Goal: Task Accomplishment & Management: Complete application form

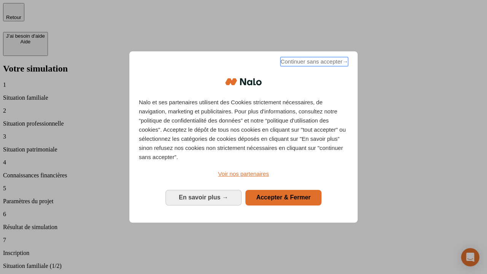
click at [313, 63] on span "Continuer sans accepter →" at bounding box center [314, 61] width 68 height 9
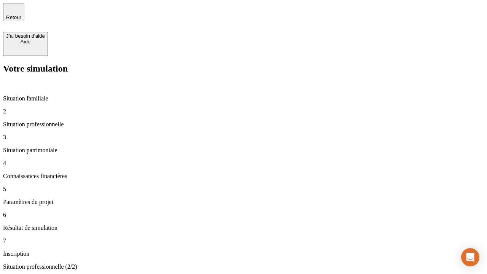
type input "30 000"
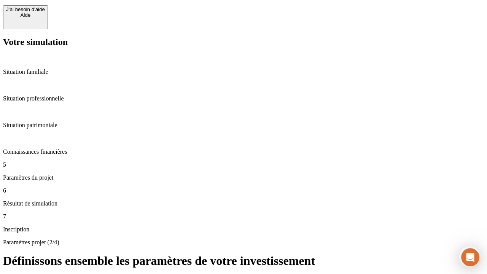
type input "25"
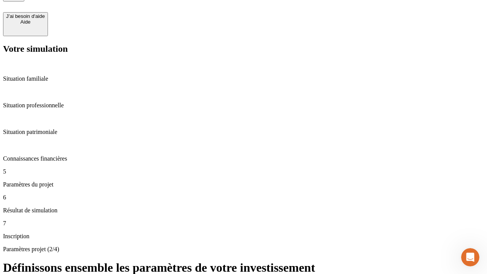
type input "1 000"
type input "640"
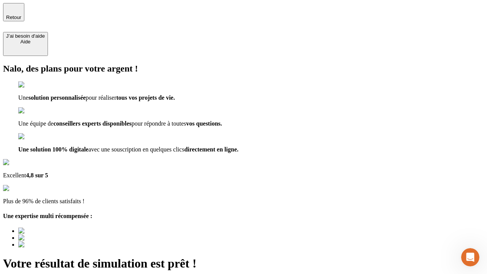
type input "[EMAIL_ADDRESS][PERSON_NAME][DOMAIN_NAME]"
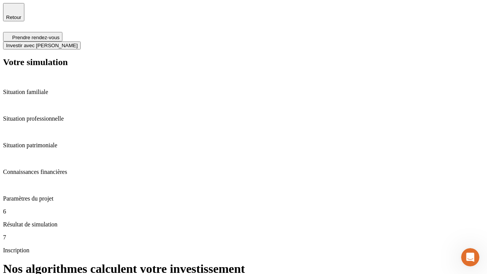
scroll to position [3, 0]
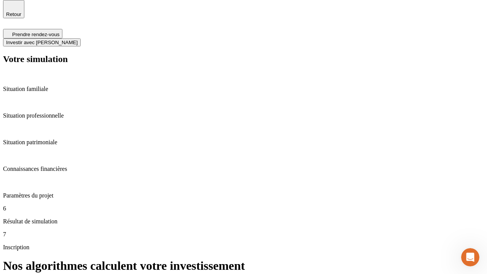
click at [78, 40] on span "Investir avec [PERSON_NAME]" at bounding box center [42, 43] width 72 height 6
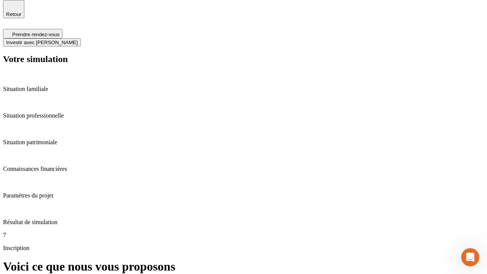
scroll to position [0, 0]
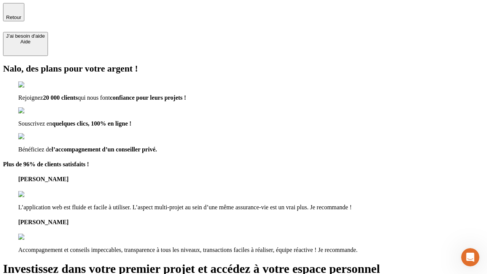
type input "[EMAIL_ADDRESS][PERSON_NAME][DOMAIN_NAME]"
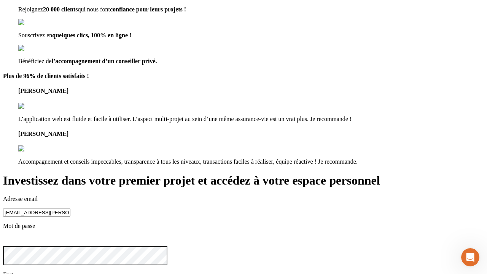
scroll to position [8, 0]
